Goal: Check status

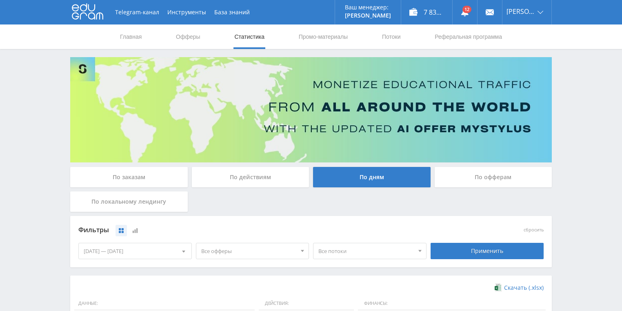
scroll to position [196, 0]
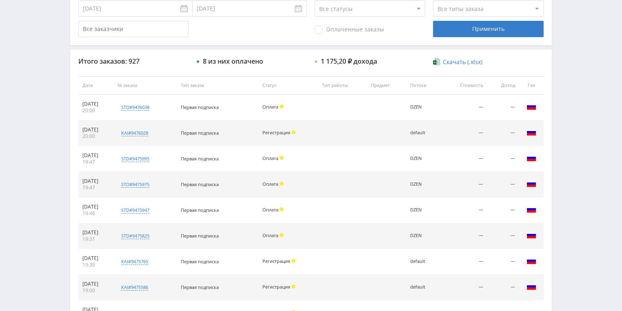
scroll to position [294, 0]
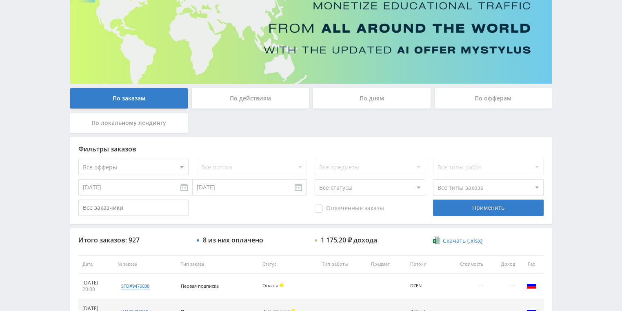
click at [256, 96] on div "По действиям" at bounding box center [251, 98] width 118 height 20
click at [0, 0] on input "По действиям" at bounding box center [0, 0] width 0 height 0
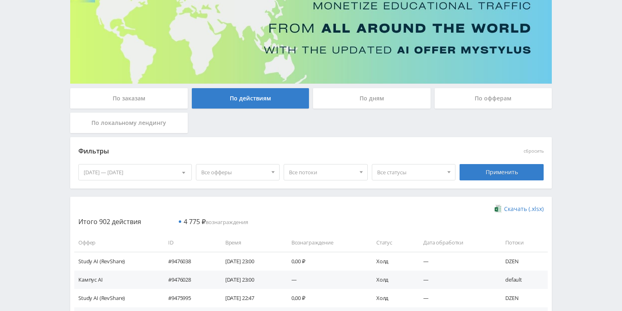
click at [348, 97] on div "По дням" at bounding box center [372, 98] width 118 height 20
click at [0, 0] on input "По дням" at bounding box center [0, 0] width 0 height 0
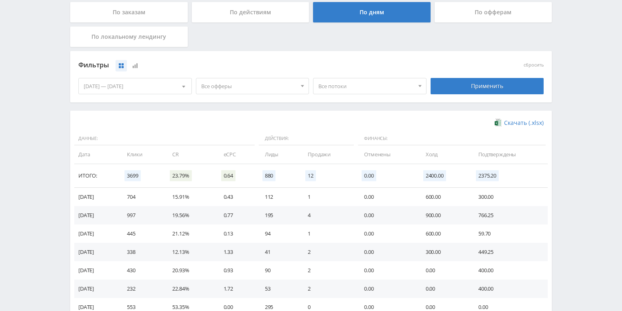
scroll to position [177, 0]
